Goal: Task Accomplishment & Management: Use online tool/utility

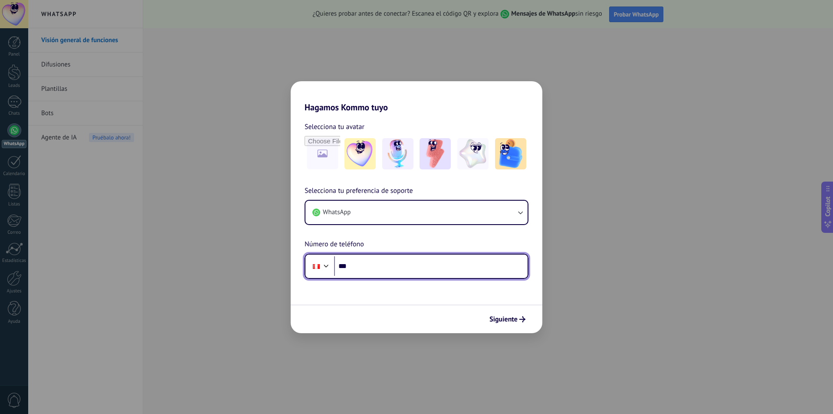
click at [408, 259] on input "***" at bounding box center [431, 266] width 194 height 20
type input "**********"
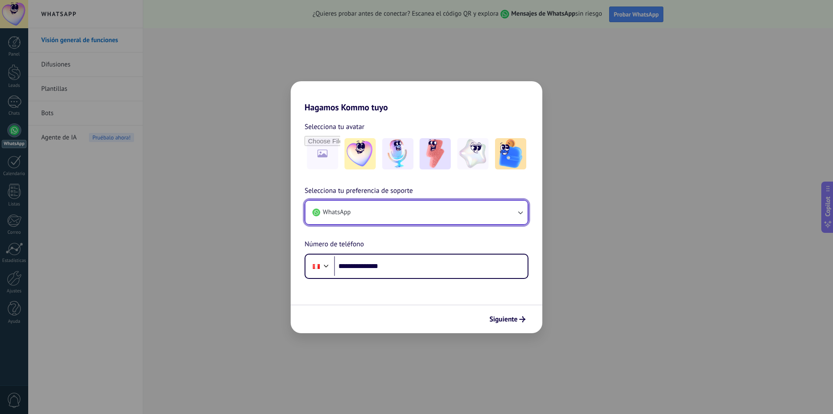
click at [522, 215] on icon "button" at bounding box center [520, 212] width 9 height 9
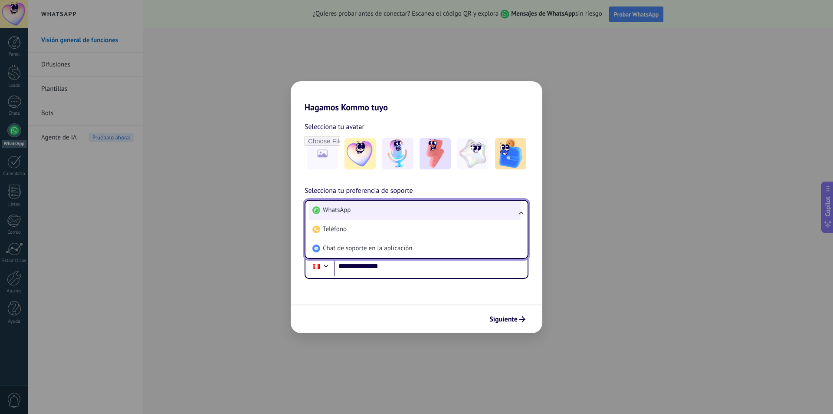
click at [400, 210] on li "WhatsApp" at bounding box center [415, 209] width 212 height 19
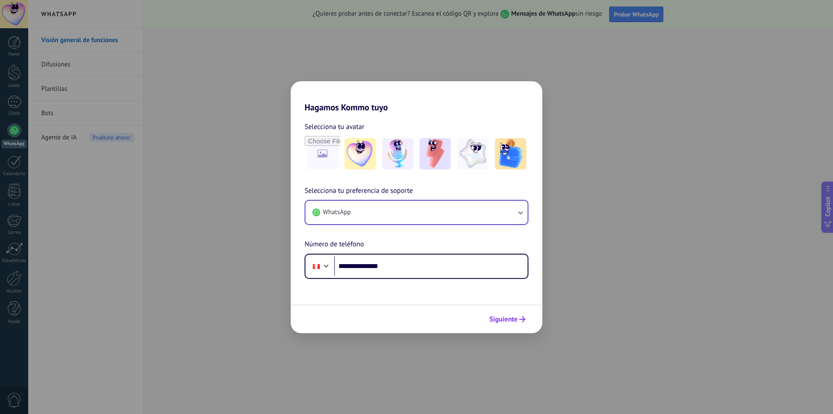
click at [509, 318] on span "Siguiente" at bounding box center [504, 319] width 28 height 6
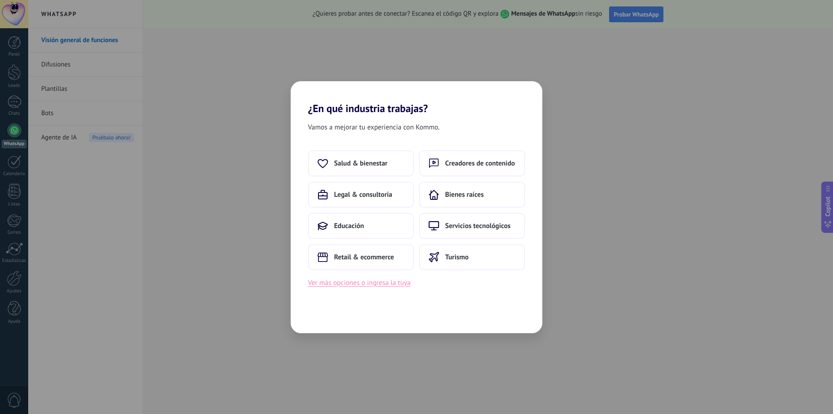
click at [352, 279] on button "Ver más opciones o ingresa la tuya" at bounding box center [359, 282] width 102 height 11
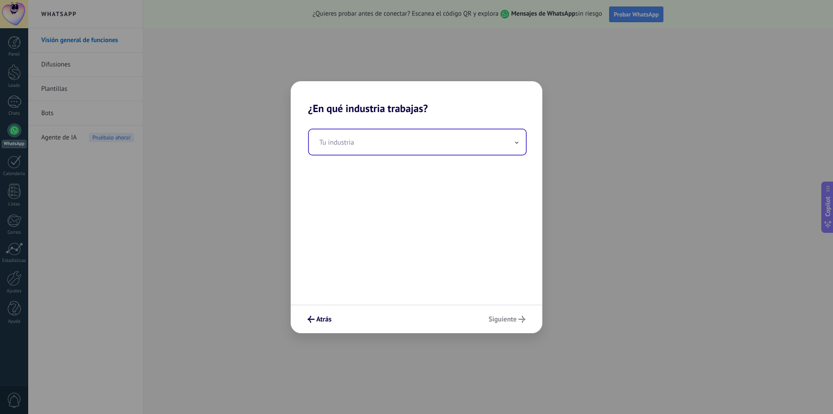
click at [432, 146] on input "text" at bounding box center [417, 141] width 217 height 25
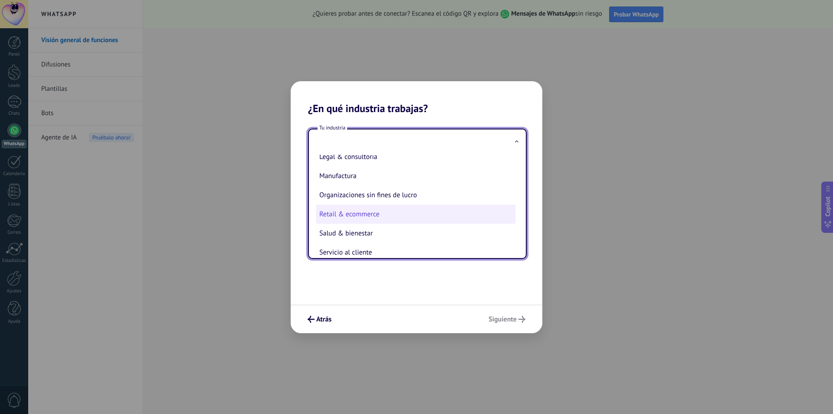
scroll to position [143, 0]
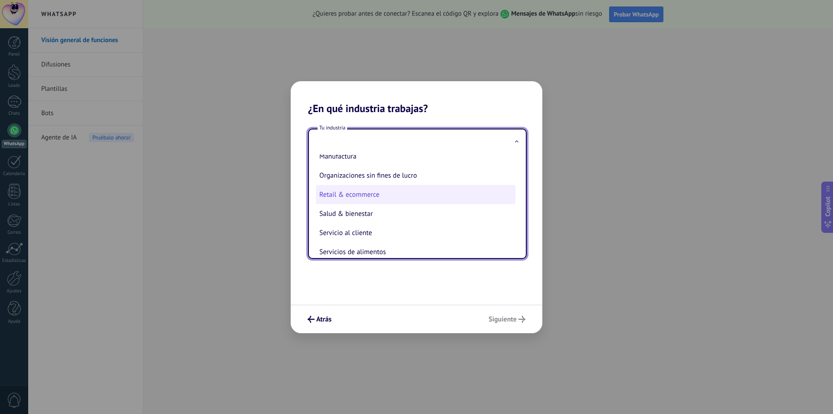
click at [358, 185] on li "Retail & ecommerce" at bounding box center [416, 194] width 200 height 19
type input "**********"
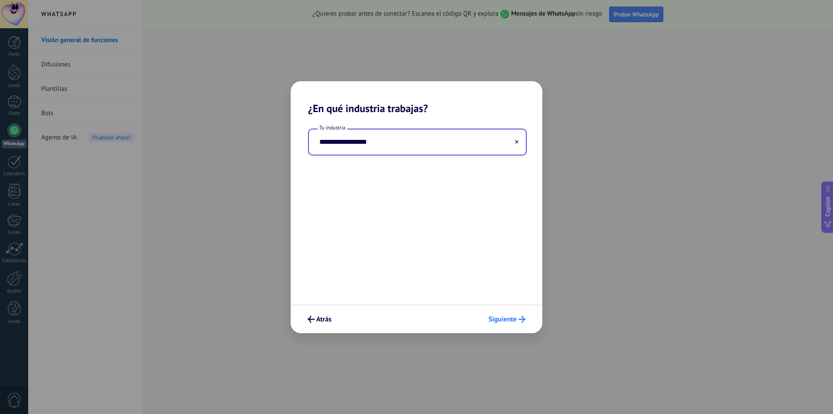
click at [503, 320] on span "Siguiente" at bounding box center [503, 319] width 28 height 6
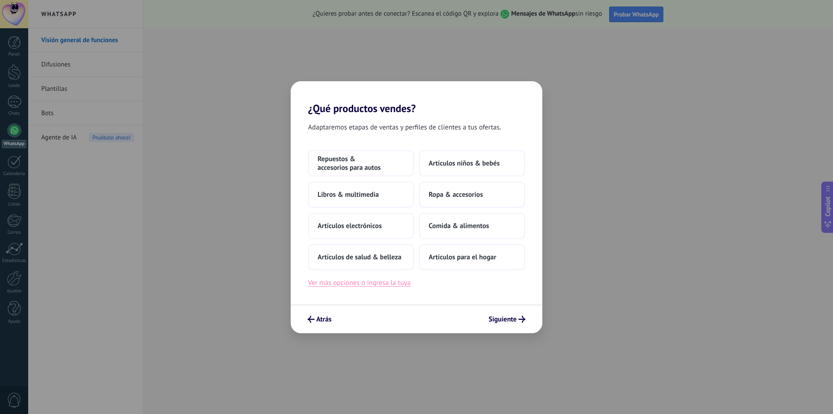
click at [360, 286] on button "Ver más opciones o ingresa la tuya" at bounding box center [359, 282] width 102 height 11
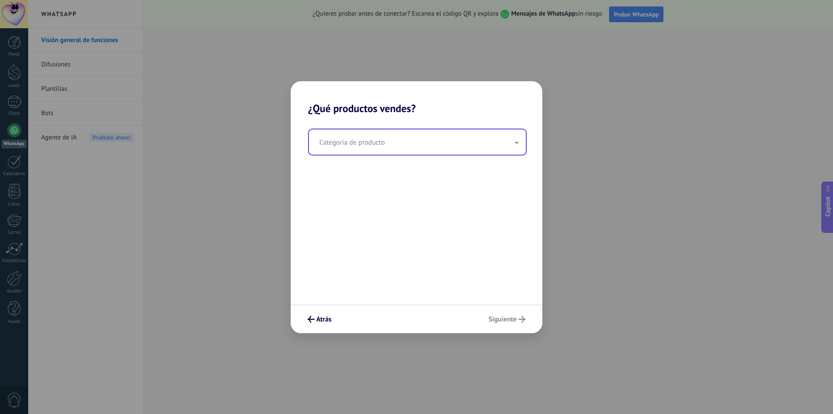
click at [516, 141] on span at bounding box center [517, 142] width 4 height 8
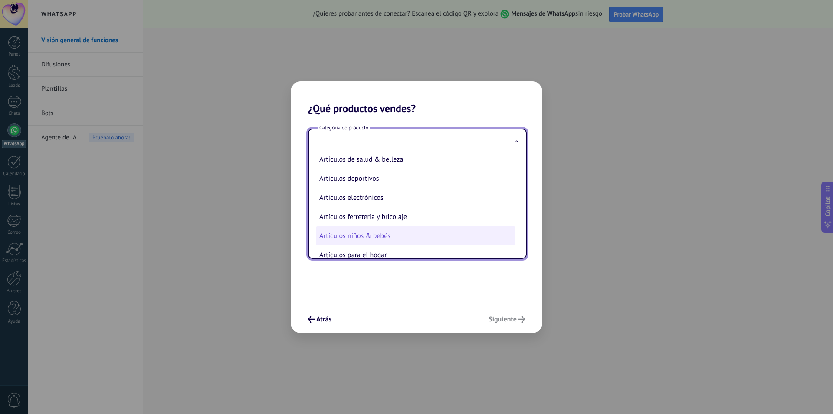
scroll to position [0, 0]
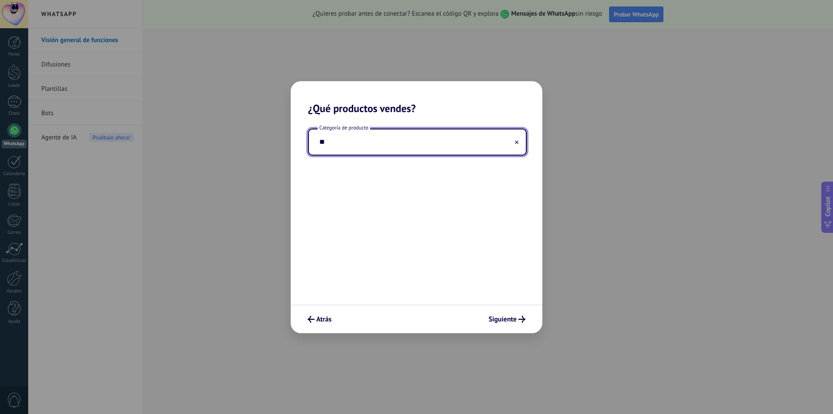
type input "*"
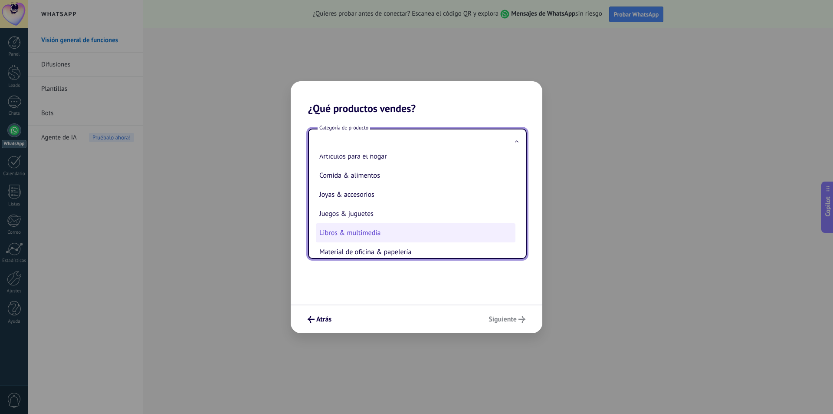
scroll to position [148, 0]
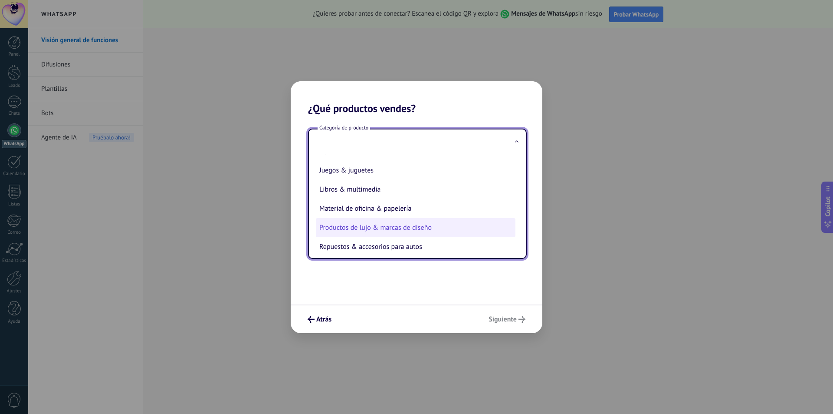
click at [400, 232] on li "Productos de lujo & marcas de diseño" at bounding box center [416, 227] width 200 height 19
type input "**********"
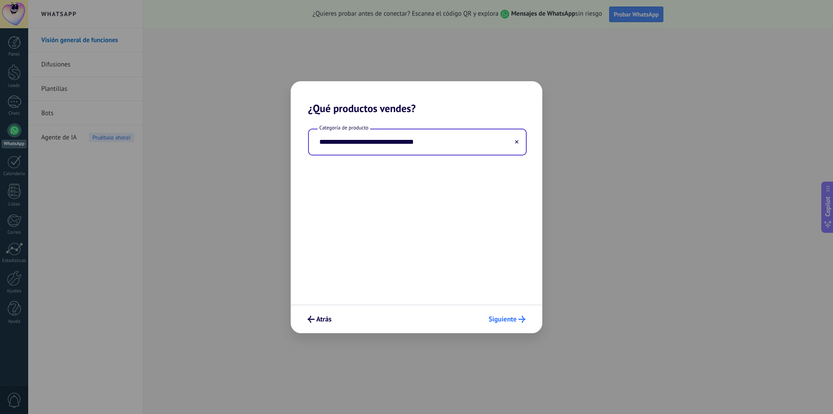
click at [497, 317] on span "Siguiente" at bounding box center [503, 319] width 28 height 6
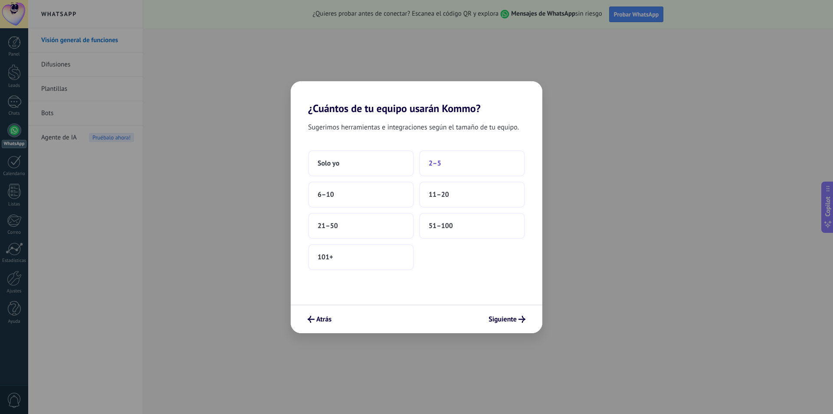
click at [448, 167] on button "2–5" at bounding box center [472, 163] width 106 height 26
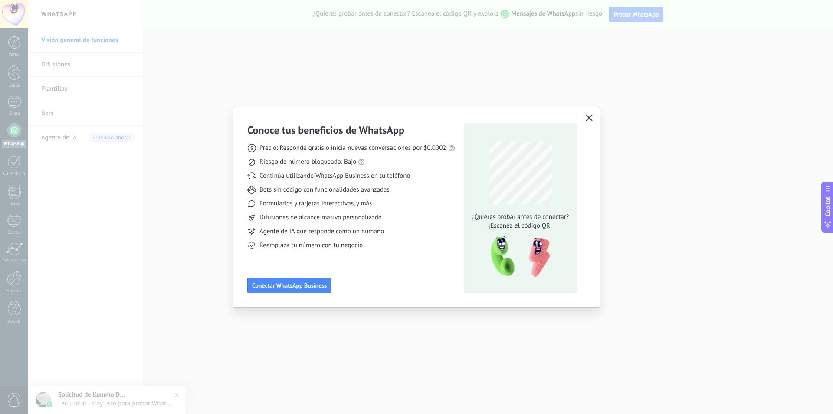
click at [589, 119] on icon "button" at bounding box center [589, 117] width 7 height 7
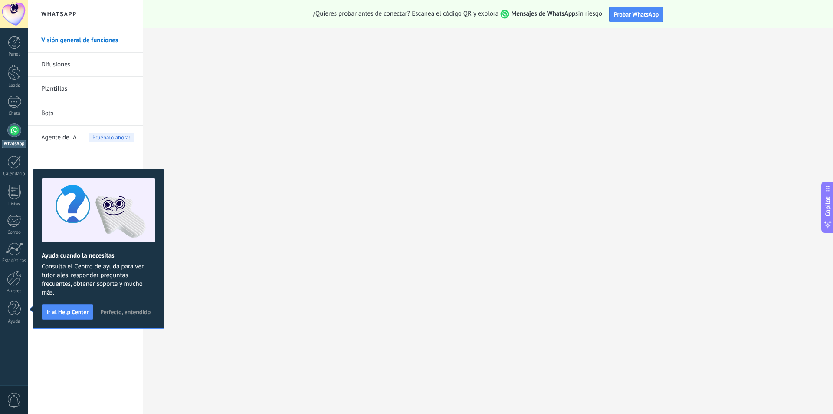
click at [10, 129] on div at bounding box center [14, 130] width 14 height 14
click at [17, 132] on div at bounding box center [14, 130] width 14 height 14
click at [634, 17] on span "Probar WhatsApp" at bounding box center [636, 14] width 45 height 8
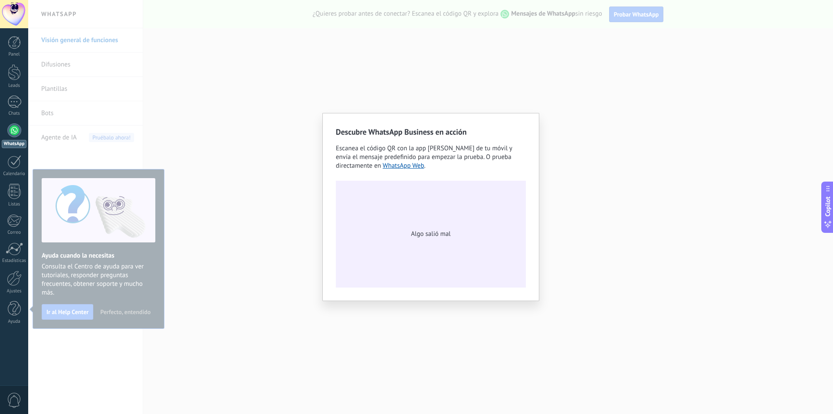
click at [581, 229] on div "Descubre WhatsApp Business en acción Escanea el código QR con la app [PERSON_NA…" at bounding box center [430, 207] width 805 height 414
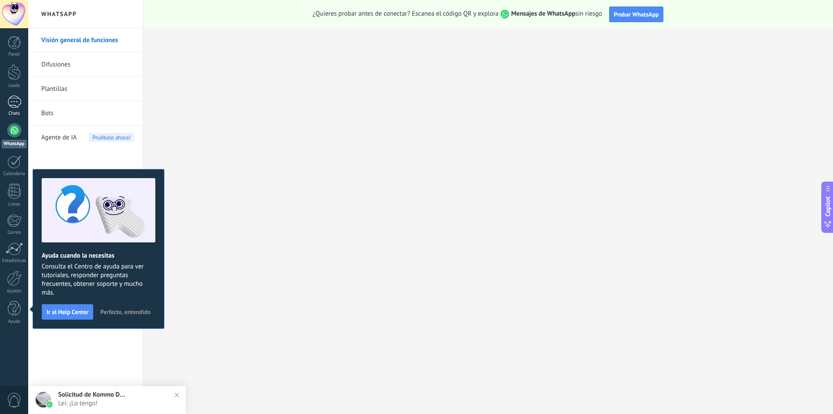
click at [19, 105] on div "1" at bounding box center [14, 101] width 14 height 13
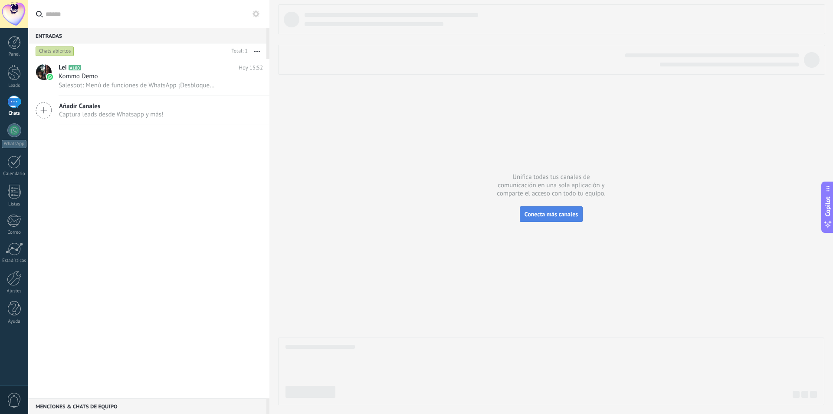
click at [568, 213] on span "Conecta más canales" at bounding box center [551, 214] width 53 height 8
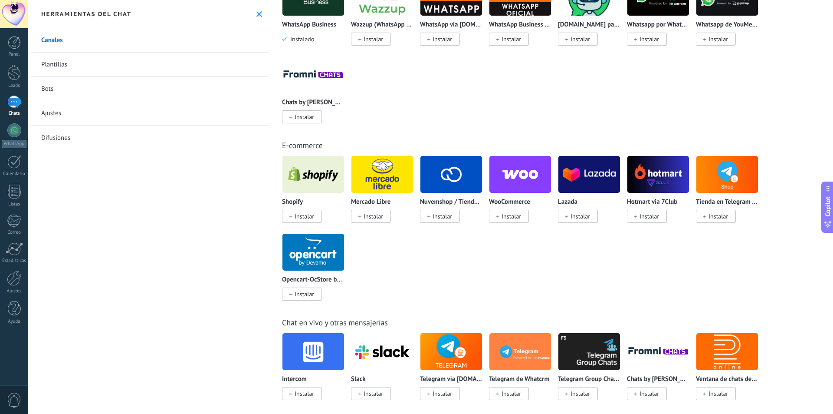
scroll to position [260, 0]
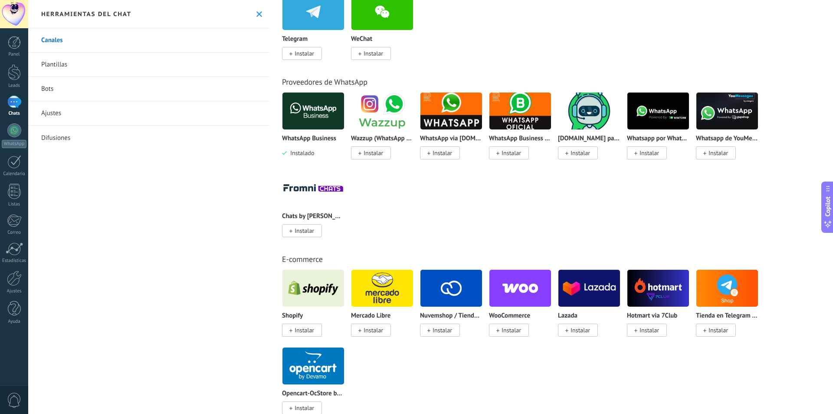
click at [22, 101] on link "1 Chats" at bounding box center [14, 105] width 28 height 21
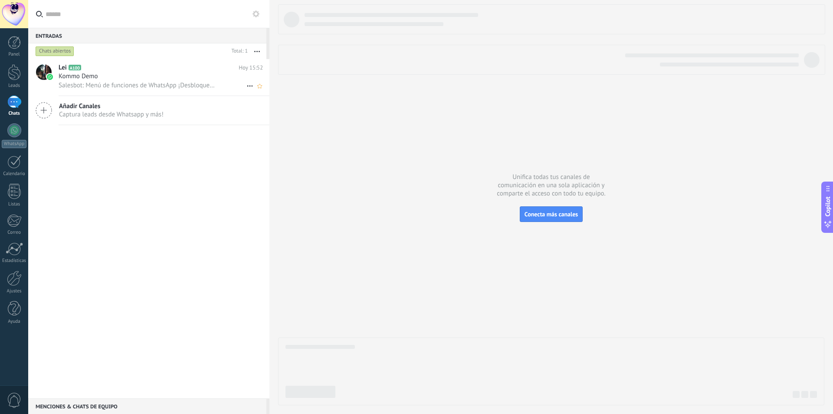
click at [148, 78] on div "Kommo Demo" at bounding box center [161, 76] width 204 height 9
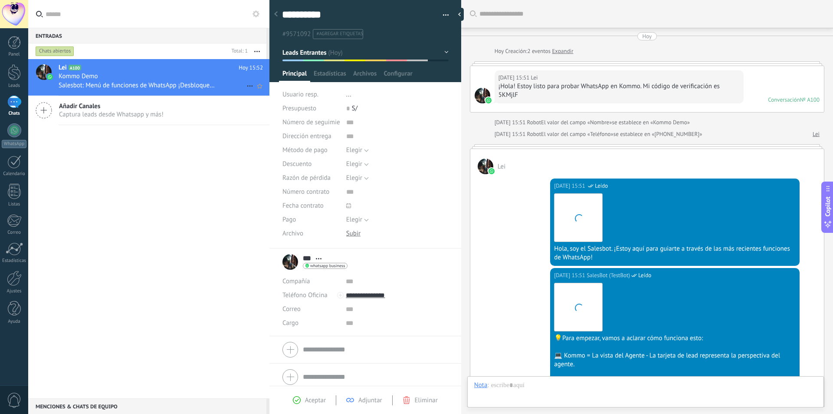
scroll to position [315, 0]
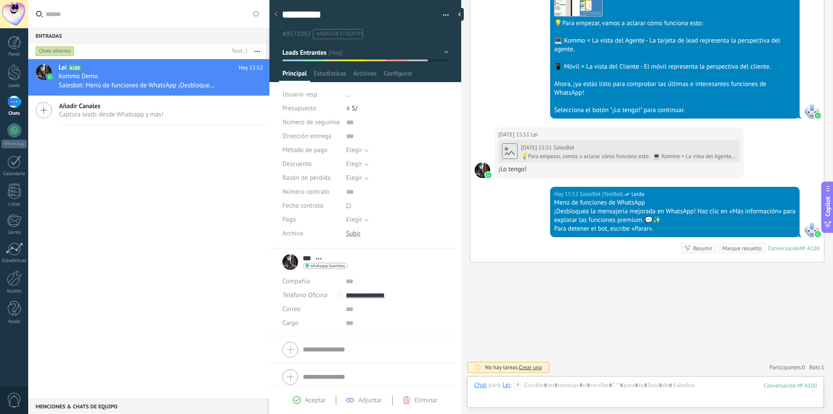
click at [538, 310] on div "Buscar Carga más [DATE] [DATE] Creación: 2 eventos Expandir [DATE] 15:51 Lei ¡H…" at bounding box center [647, 49] width 372 height 728
click at [551, 386] on div at bounding box center [645, 394] width 343 height 26
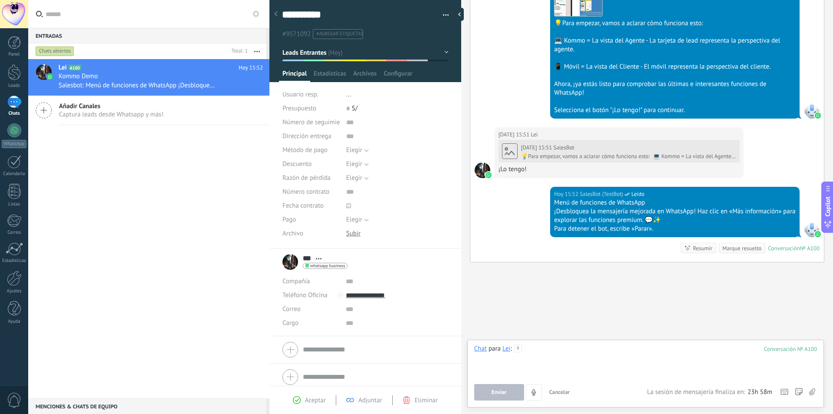
paste div
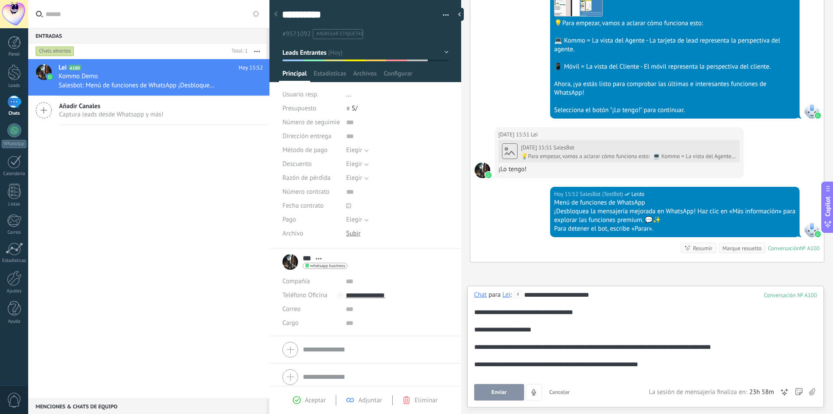
scroll to position [260, 0]
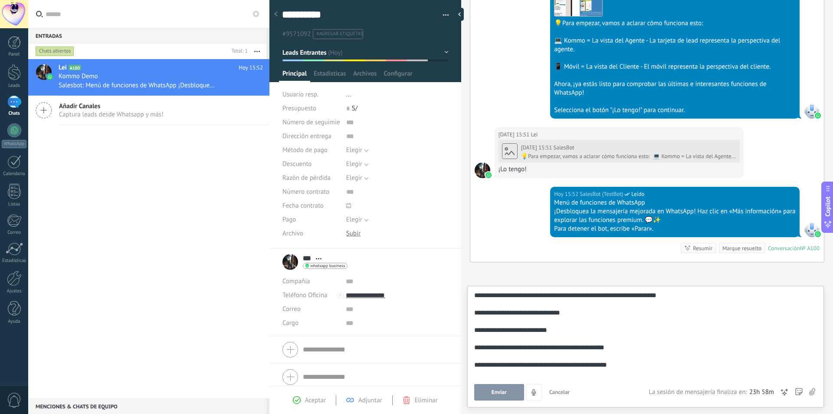
click at [507, 392] on button "Enviar" at bounding box center [499, 392] width 50 height 16
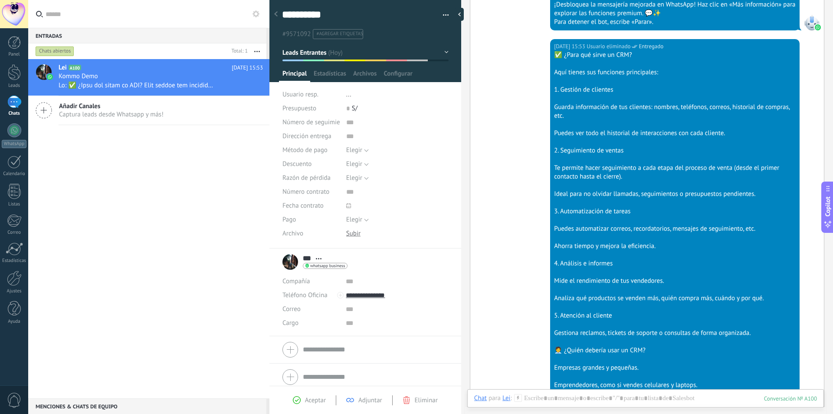
scroll to position [391, 0]
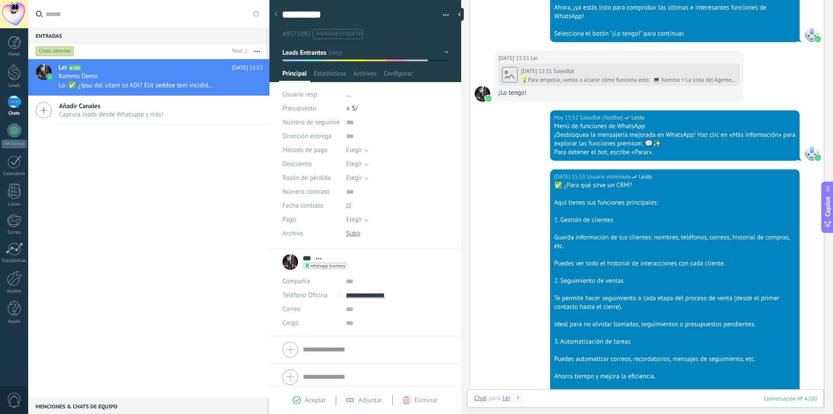
click at [547, 398] on div at bounding box center [645, 407] width 343 height 26
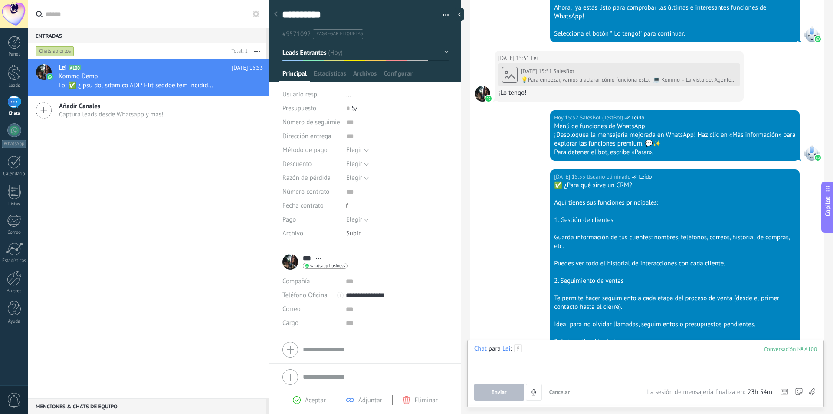
paste div
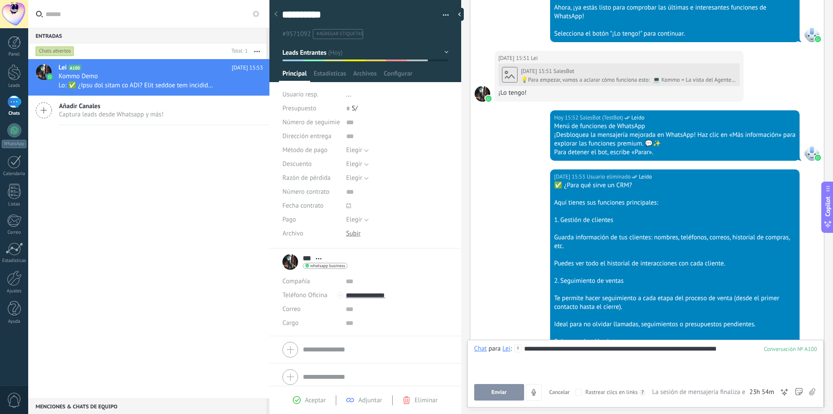
click at [510, 391] on button "Enviar" at bounding box center [499, 392] width 50 height 16
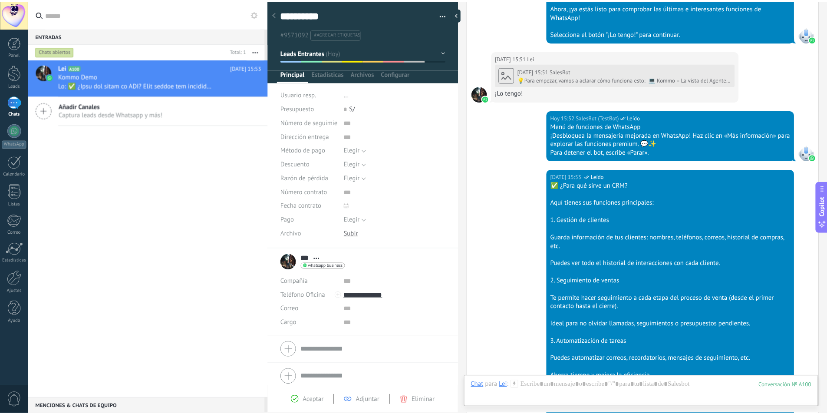
scroll to position [721, 0]
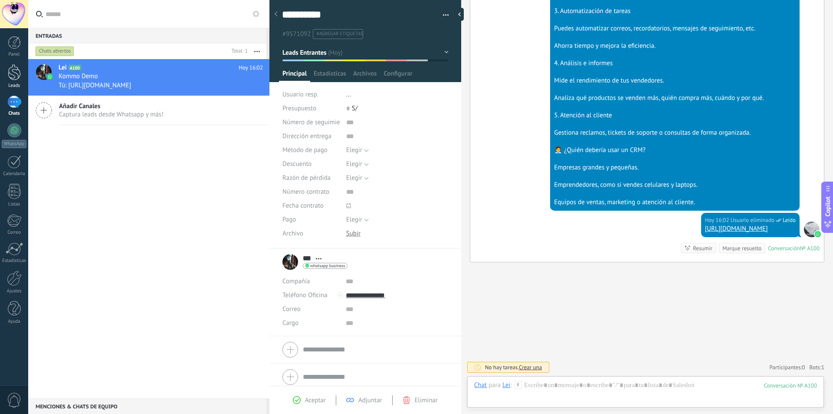
click at [16, 76] on div at bounding box center [14, 72] width 13 height 16
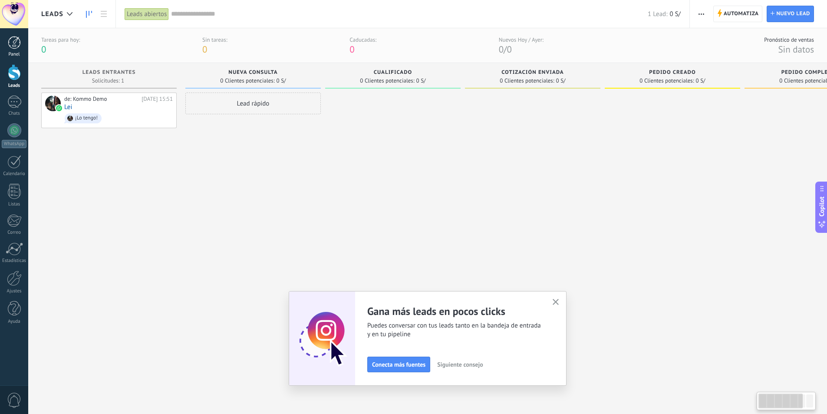
click at [14, 44] on div at bounding box center [14, 42] width 13 height 13
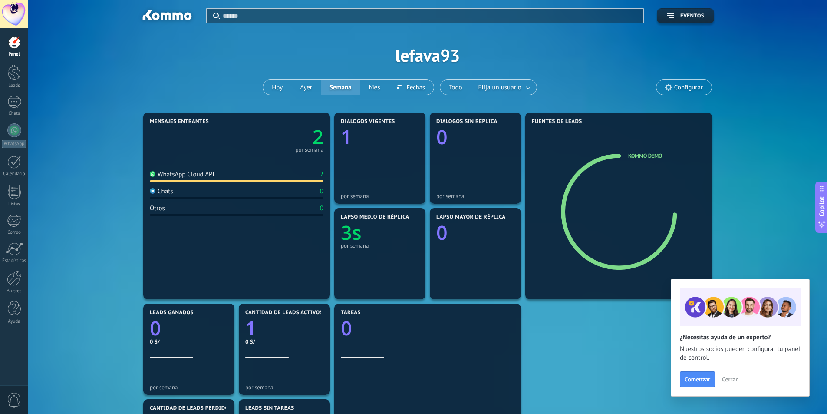
click at [428, 63] on div "Aplicar Eventos lefava93 [DATE] [DATE] Semana Mes Todo Elija un usuario Configu…" at bounding box center [427, 55] width 772 height 110
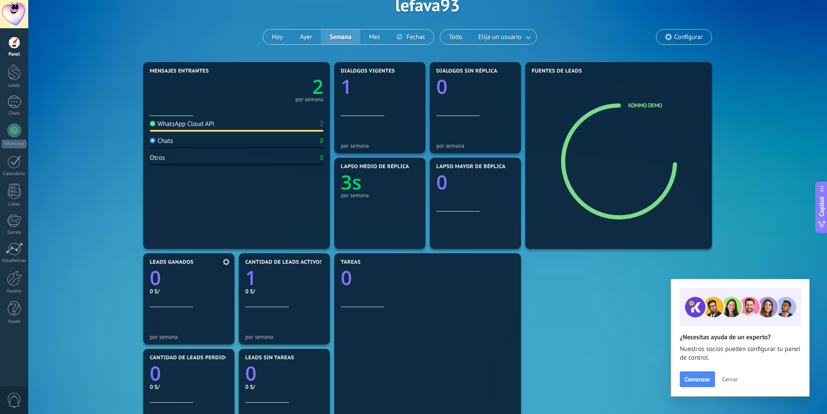
scroll to position [43, 0]
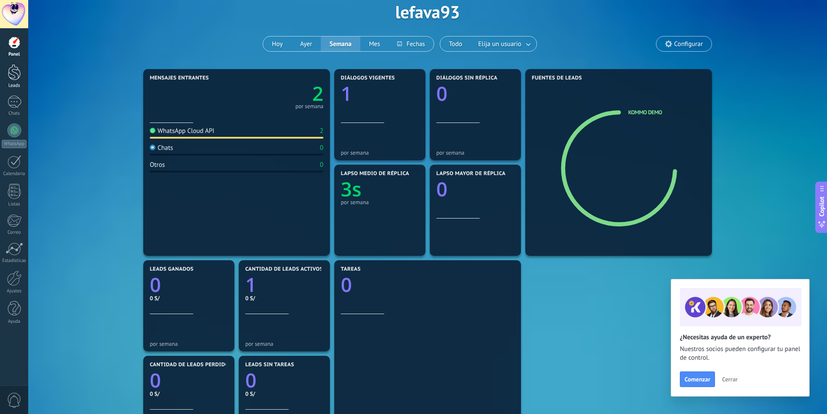
click at [12, 86] on div "Leads" at bounding box center [14, 86] width 25 height 6
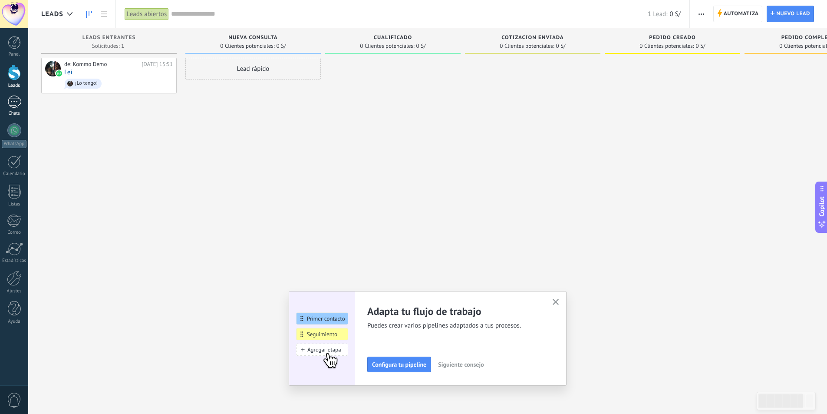
click at [13, 97] on div "1" at bounding box center [14, 101] width 14 height 13
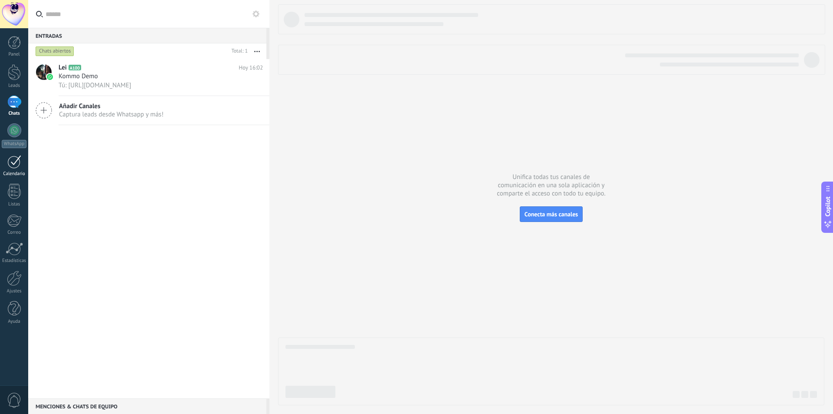
click at [10, 165] on div at bounding box center [14, 161] width 14 height 13
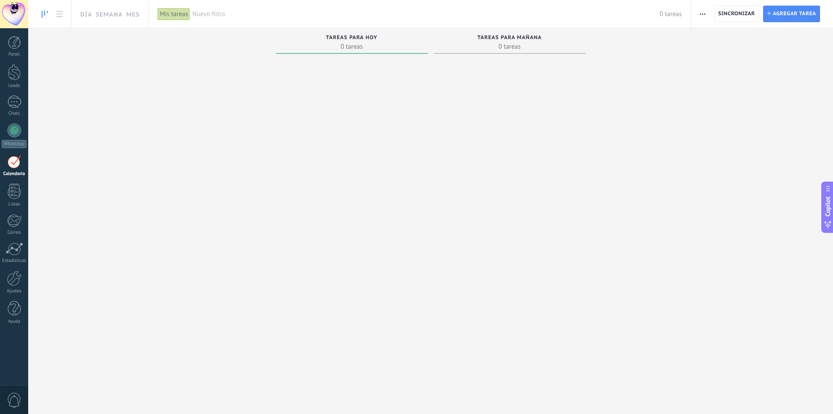
click at [363, 38] on span "Tareas para hoy" at bounding box center [352, 38] width 52 height 6
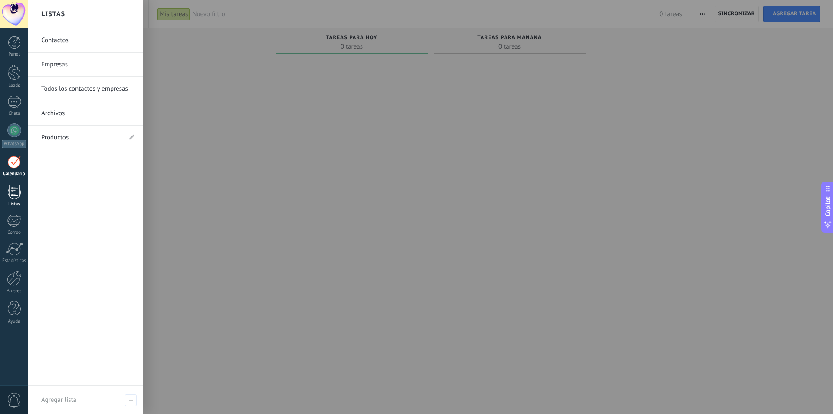
click at [17, 198] on div at bounding box center [14, 191] width 13 height 15
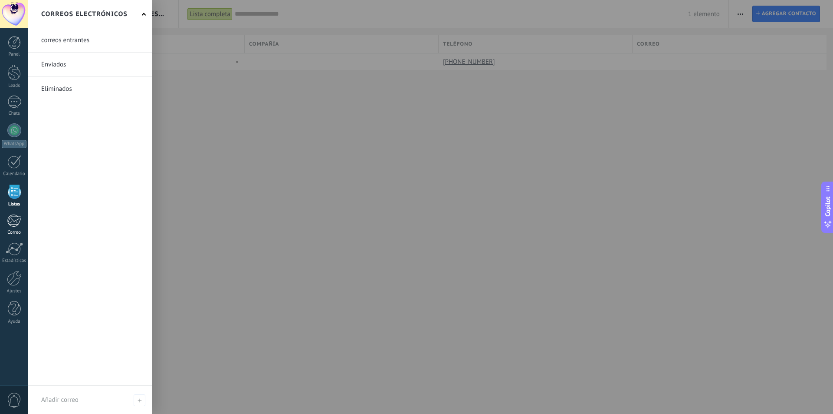
click at [16, 221] on div at bounding box center [14, 220] width 14 height 13
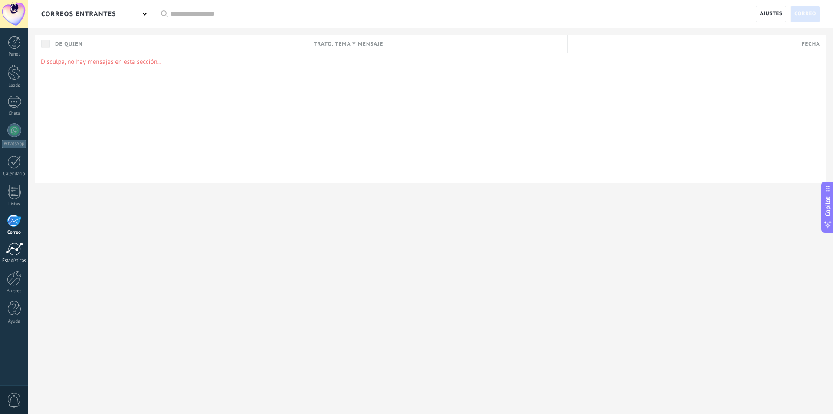
click at [13, 253] on div at bounding box center [14, 248] width 17 height 13
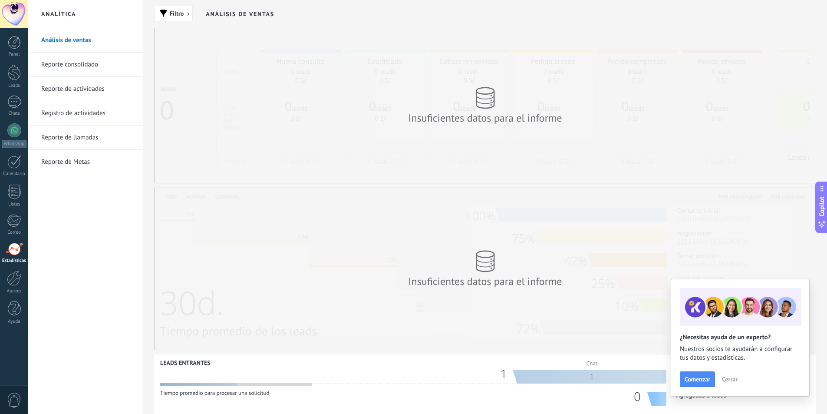
click at [75, 69] on link "Reporte consolidado" at bounding box center [87, 65] width 93 height 24
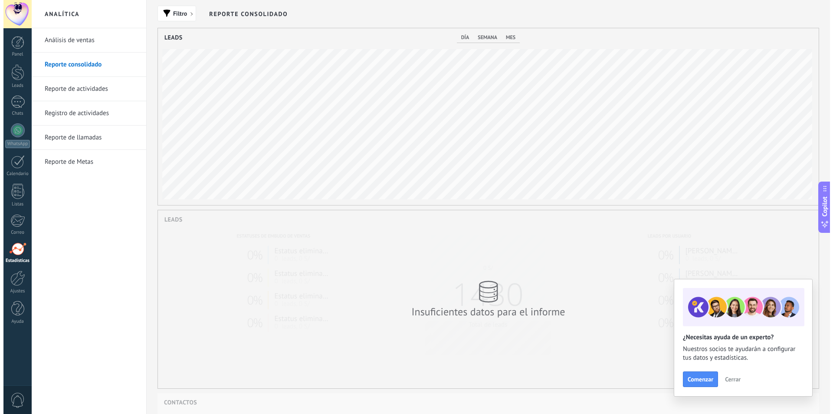
scroll to position [177, 661]
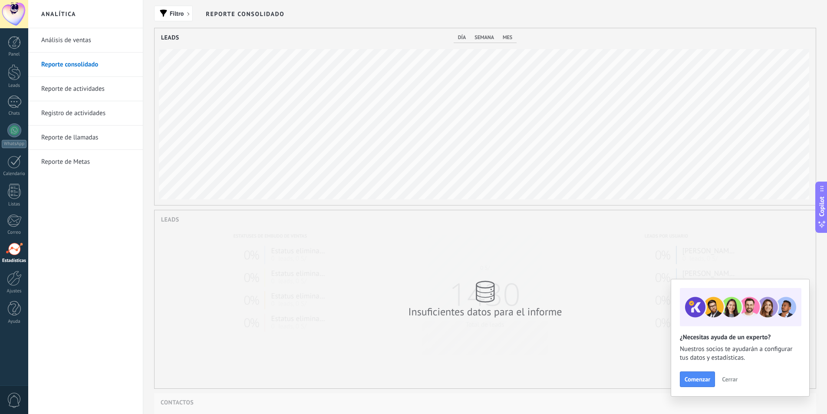
click at [71, 91] on link "Reporte de actividades" at bounding box center [87, 89] width 93 height 24
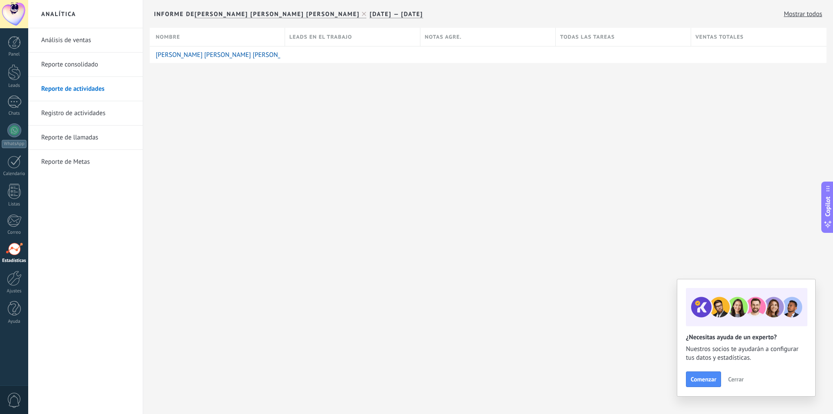
click at [355, 43] on div "Leads en el trabajo" at bounding box center [352, 37] width 135 height 18
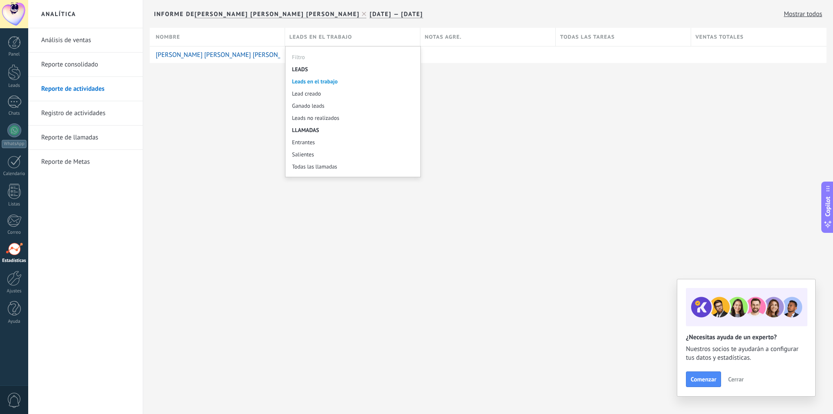
click at [89, 116] on link "Registro de actividades" at bounding box center [87, 113] width 93 height 24
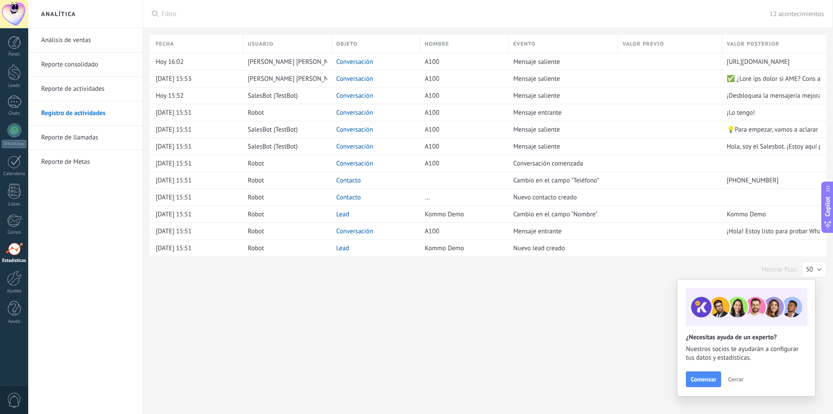
click at [78, 166] on link "Reporte de Metas" at bounding box center [87, 162] width 93 height 24
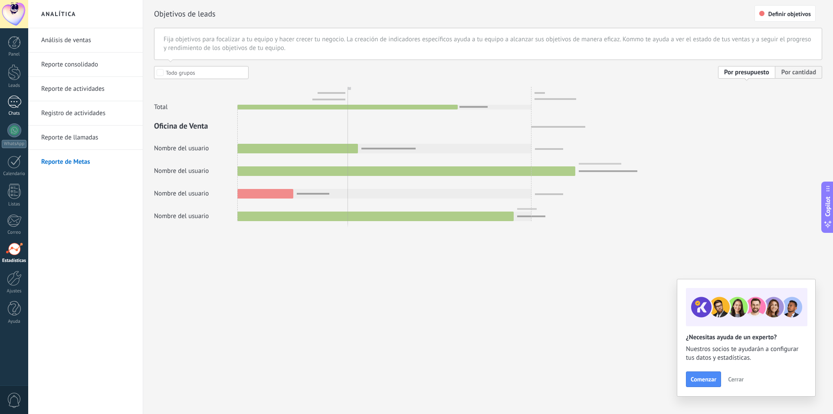
click at [12, 103] on div "1" at bounding box center [14, 101] width 14 height 13
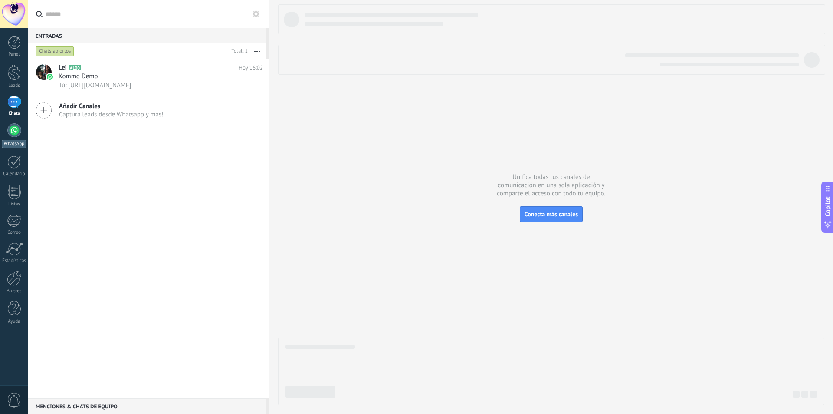
click at [14, 129] on div at bounding box center [14, 130] width 14 height 14
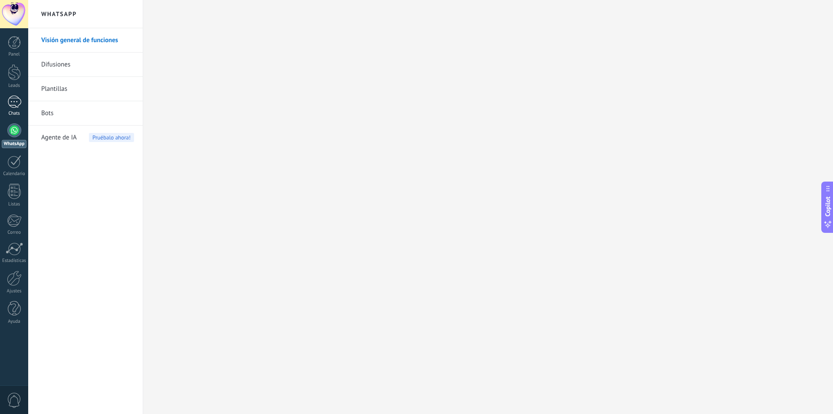
click at [13, 102] on div "1" at bounding box center [14, 101] width 14 height 13
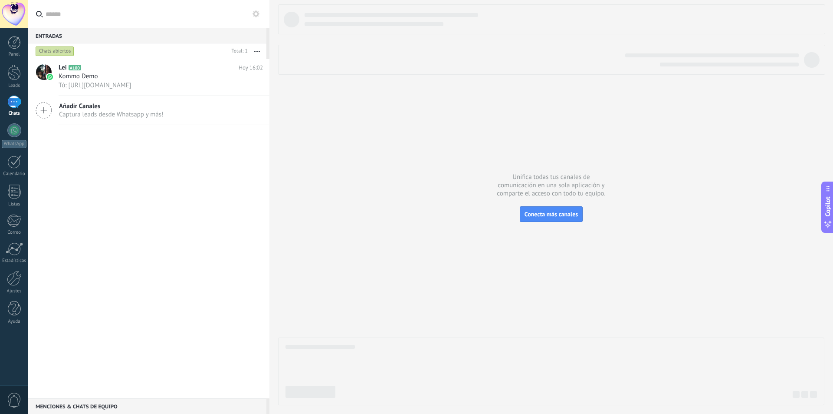
click at [13, 15] on div at bounding box center [14, 14] width 28 height 28
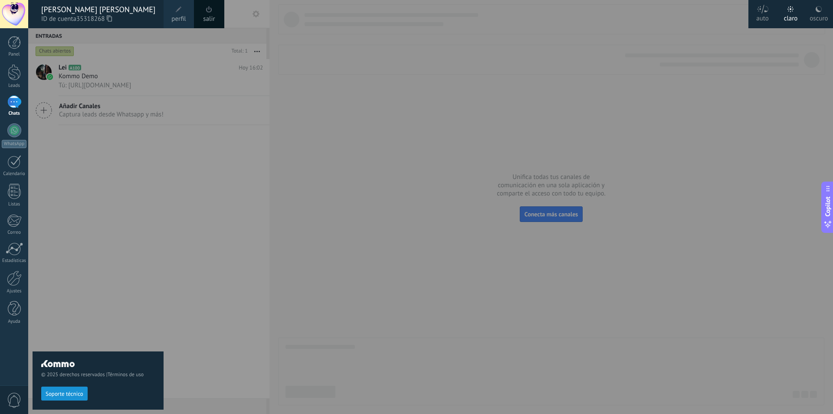
click at [429, 98] on div at bounding box center [444, 207] width 833 height 414
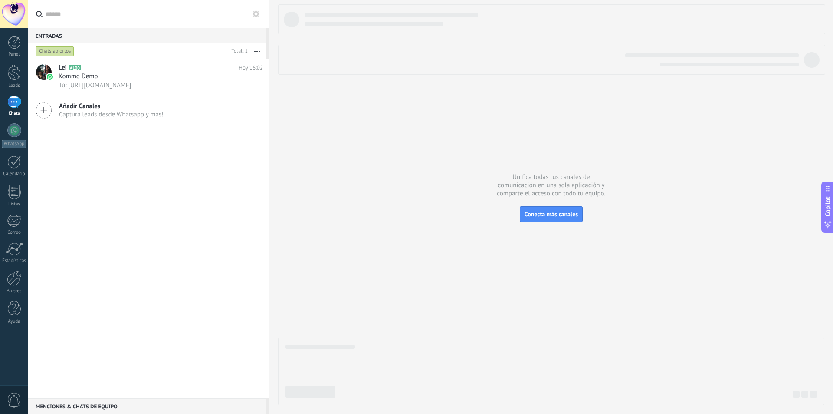
click at [350, 158] on div at bounding box center [551, 204] width 546 height 401
